Goal: Transaction & Acquisition: Purchase product/service

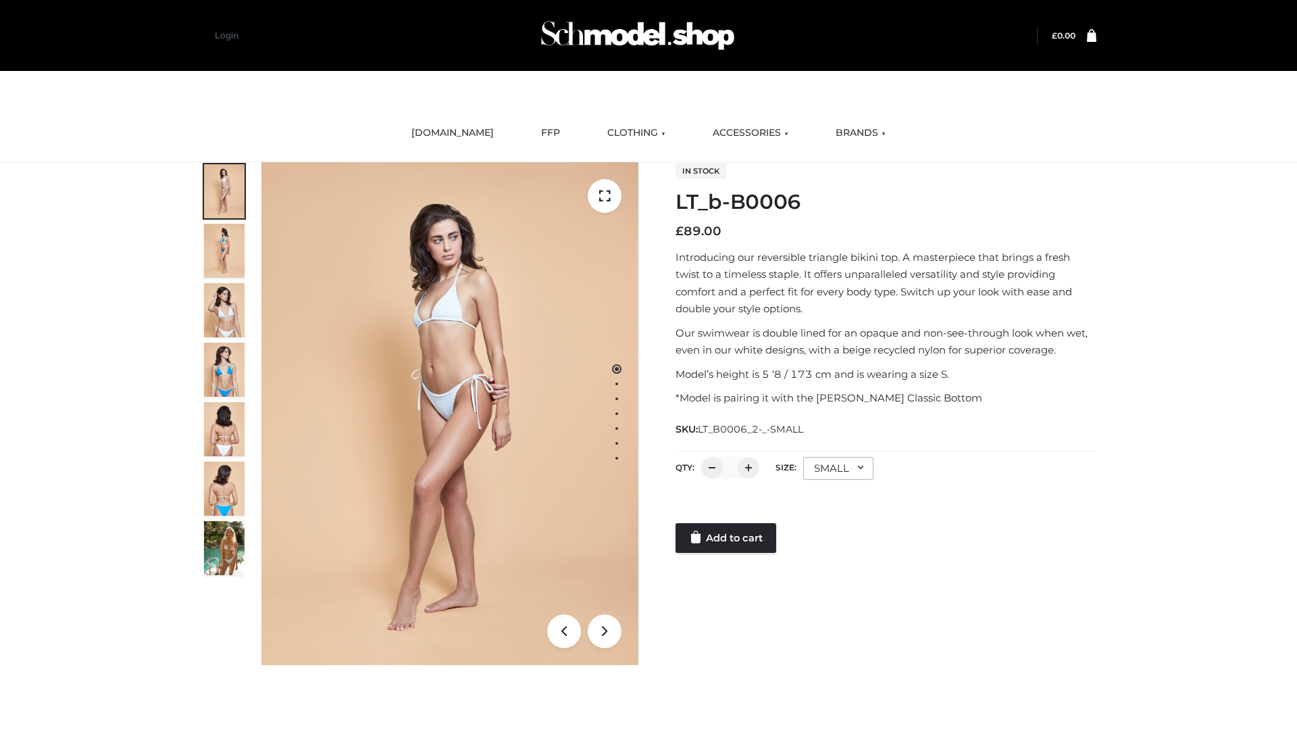
click at [727, 538] on link "Add to cart" at bounding box center [726, 538] width 101 height 30
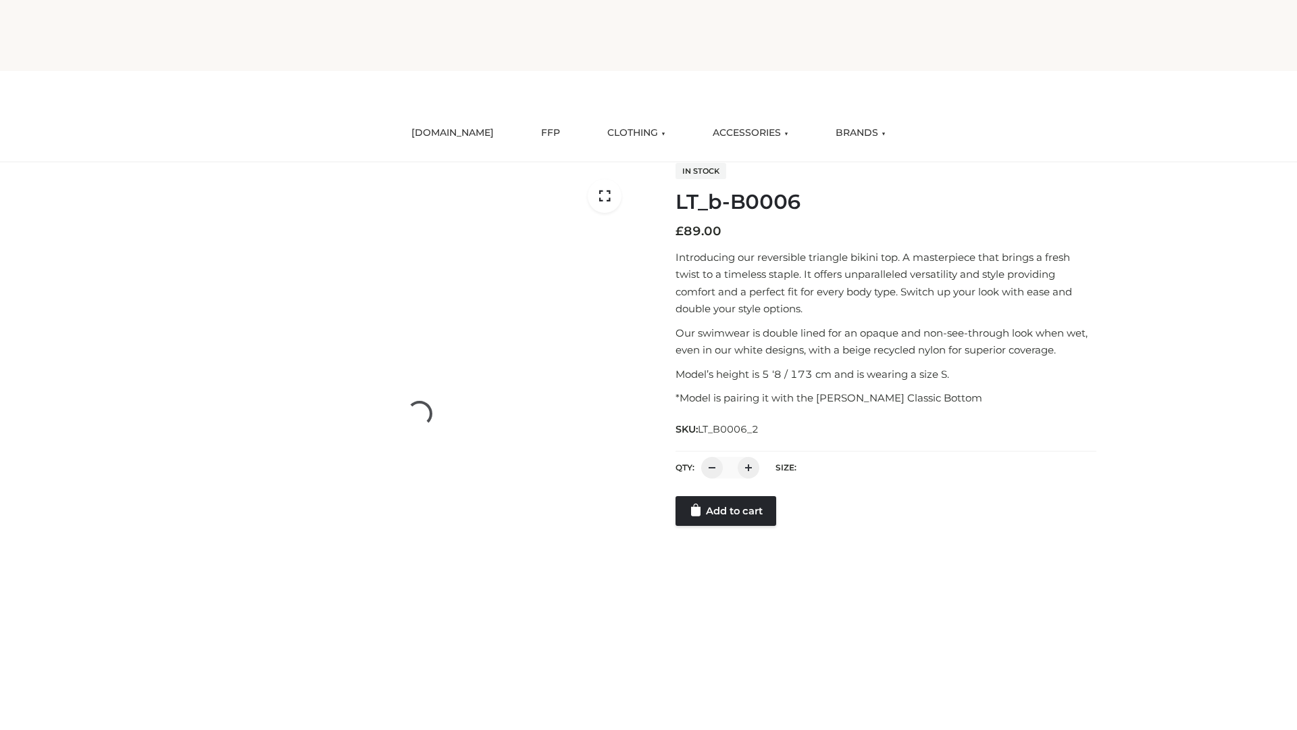
click at [727, 526] on link "Add to cart" at bounding box center [726, 511] width 101 height 30
